Goal: Find specific page/section: Find specific page/section

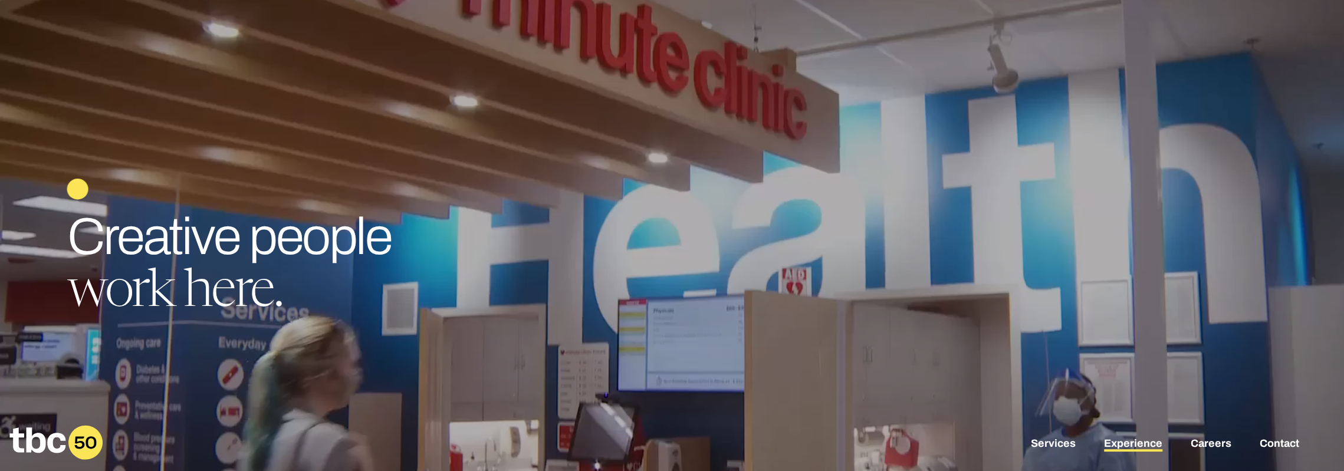
click at [1125, 445] on link "Experience" at bounding box center [1133, 444] width 58 height 14
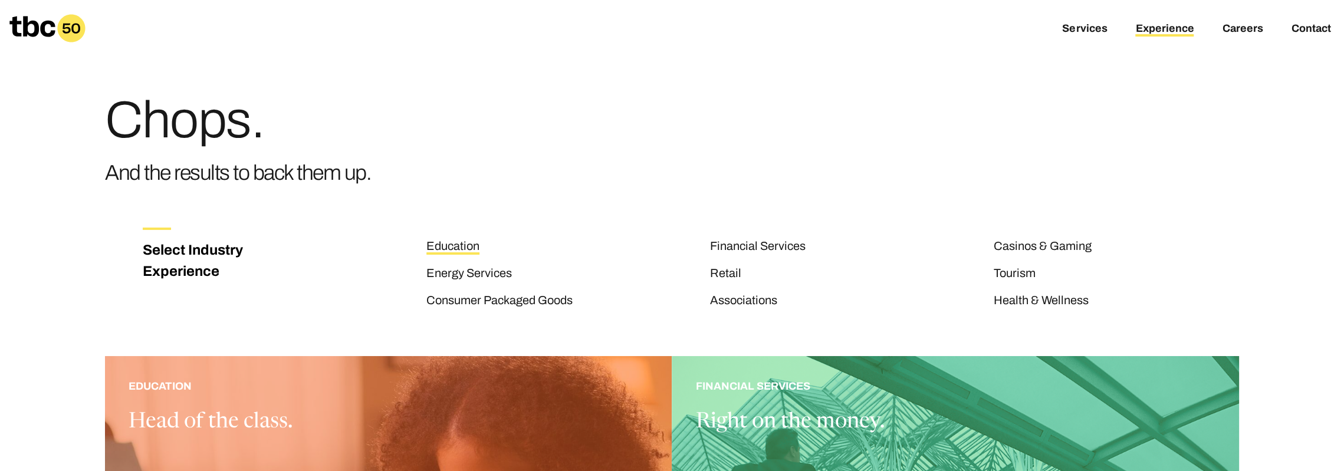
click at [456, 249] on link "Education" at bounding box center [452, 246] width 53 height 15
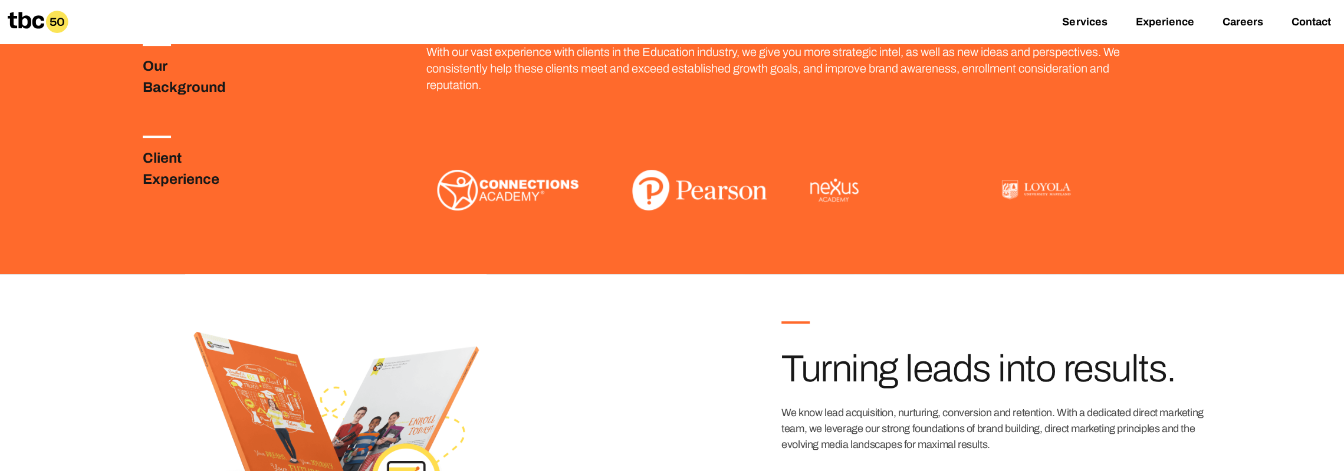
scroll to position [261, 0]
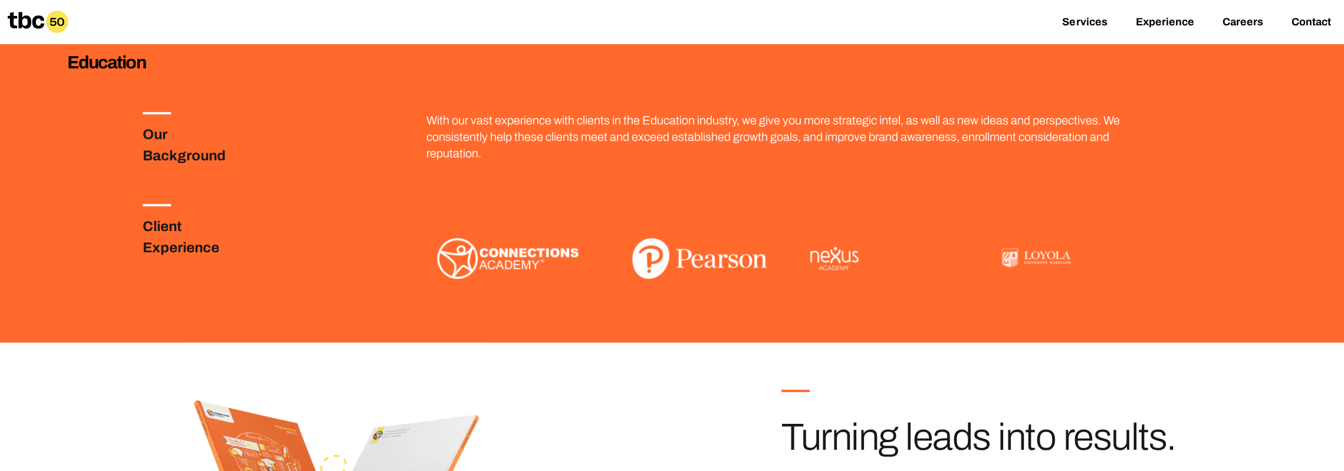
click at [151, 135] on h3 "Our Background" at bounding box center [199, 145] width 113 height 42
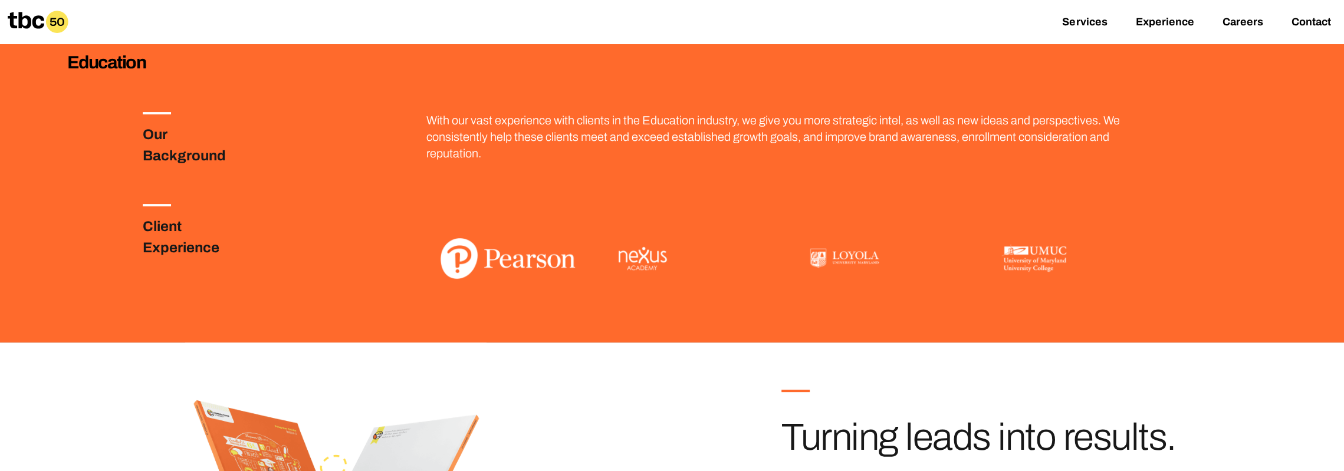
click at [165, 156] on h3 "Our Background" at bounding box center [199, 145] width 113 height 42
click at [151, 224] on h3 "Client Experience" at bounding box center [199, 237] width 113 height 42
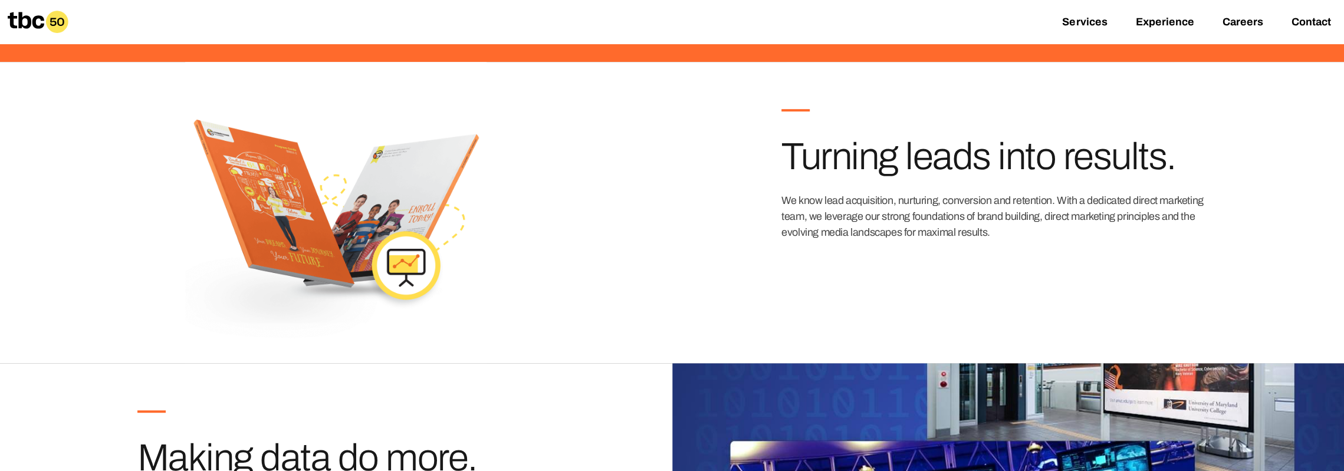
scroll to position [202, 0]
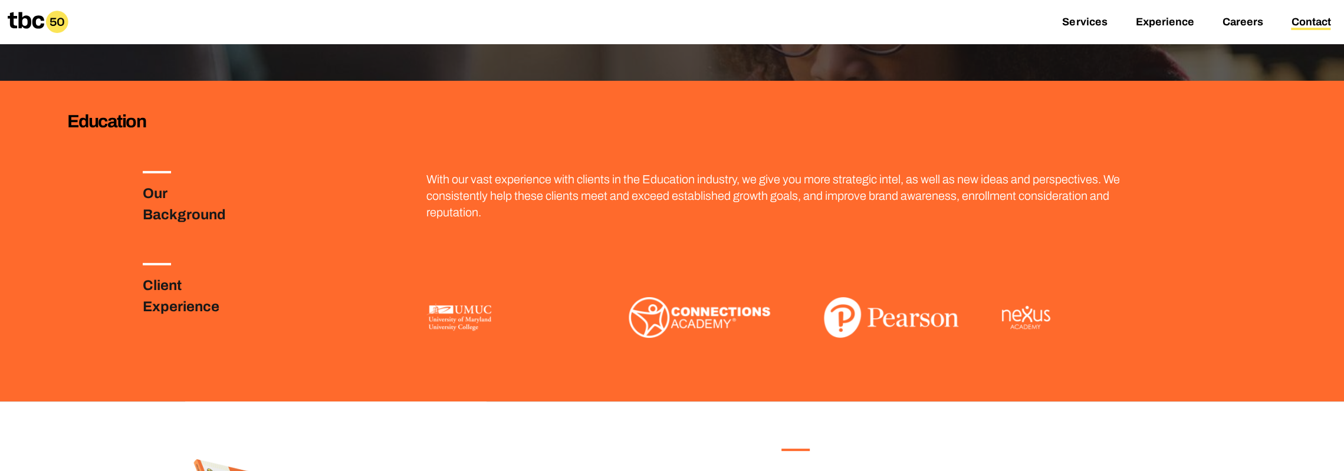
click at [1311, 24] on link "Contact" at bounding box center [1311, 23] width 40 height 14
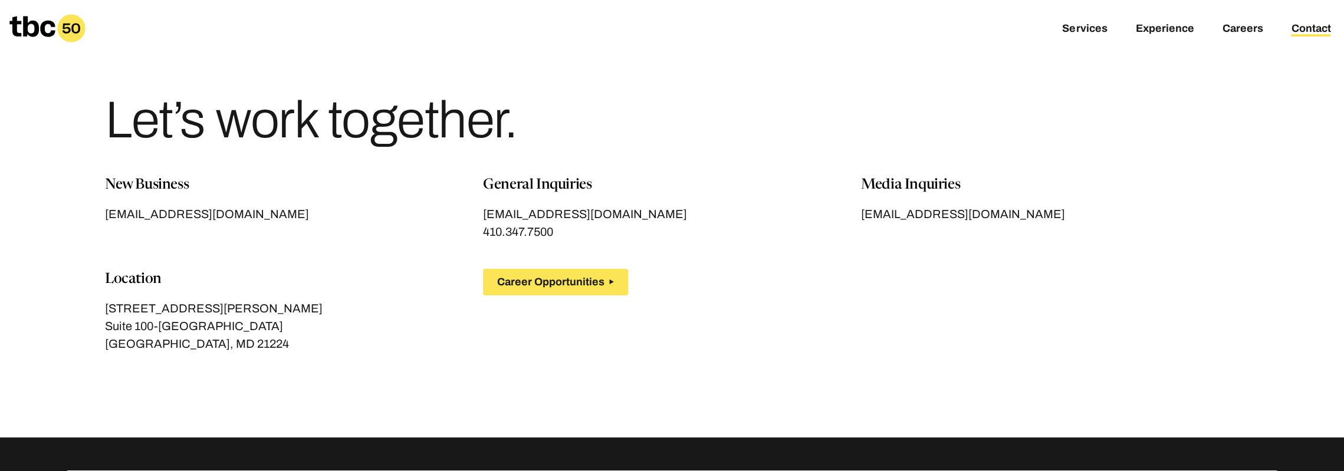
click at [139, 183] on p "New Business" at bounding box center [294, 185] width 378 height 21
